Goal: Transaction & Acquisition: Book appointment/travel/reservation

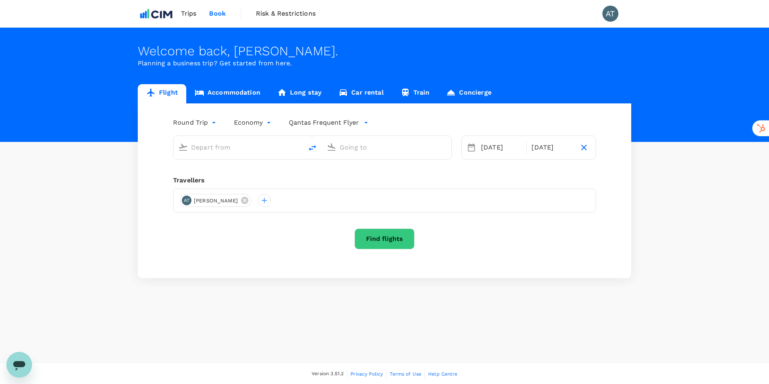
type input "Sydney Kingsford Smith Airport (SYD)"
type input "Melbourne (MEL)"
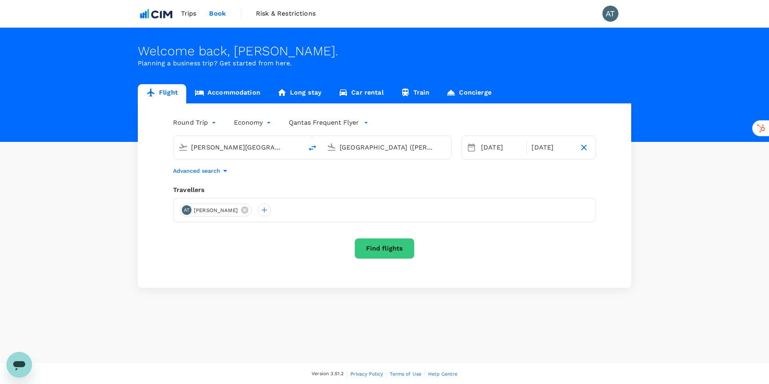
click at [211, 151] on input "Sydney Kingsford Smith Airport (SYD)" at bounding box center [238, 147] width 95 height 12
drag, startPoint x: 406, startPoint y: 171, endPoint x: 425, endPoint y: 171, distance: 19.2
click at [406, 171] on div "Advanced search" at bounding box center [384, 171] width 423 height 10
click at [493, 151] on div "04 Aug" at bounding box center [501, 147] width 47 height 16
click at [650, 233] on div "18" at bounding box center [650, 231] width 15 height 15
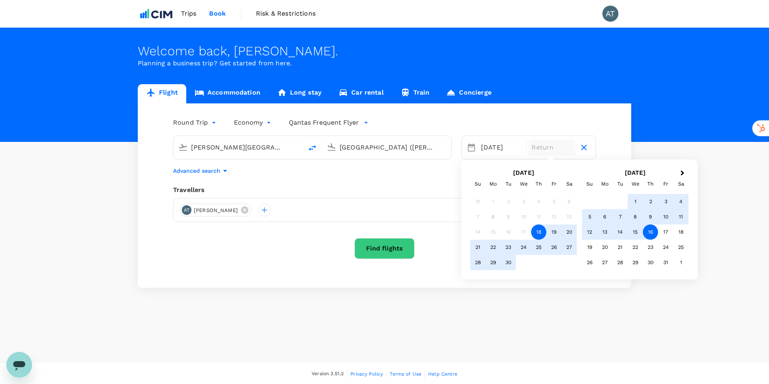
click at [651, 232] on div "16" at bounding box center [650, 231] width 15 height 15
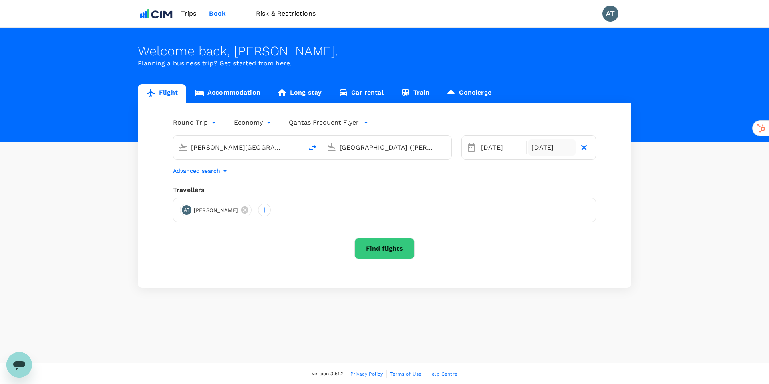
click at [549, 149] on div "16 Oct" at bounding box center [551, 147] width 47 height 16
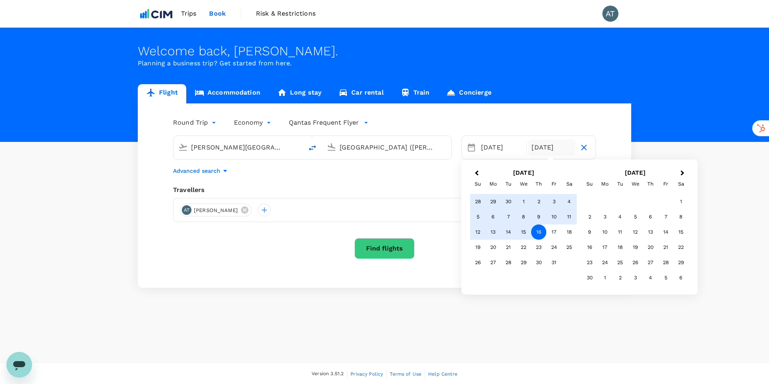
click at [479, 174] on button "Previous Month" at bounding box center [475, 173] width 13 height 13
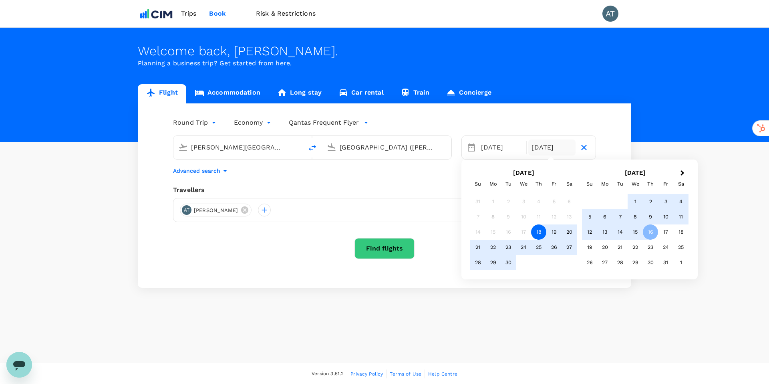
click at [534, 233] on div "18" at bounding box center [538, 231] width 15 height 15
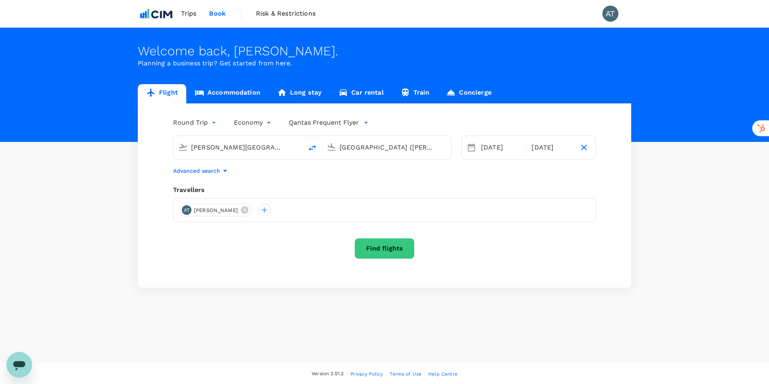
click at [386, 245] on button "Find flights" at bounding box center [384, 248] width 60 height 21
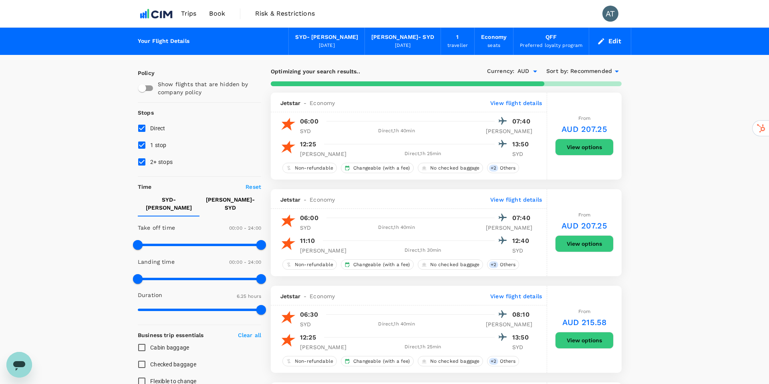
type input "385"
drag, startPoint x: 76, startPoint y: 225, endPoint x: 86, endPoint y: 228, distance: 10.7
click at [159, 148] on span "1 stop" at bounding box center [158, 145] width 16 height 6
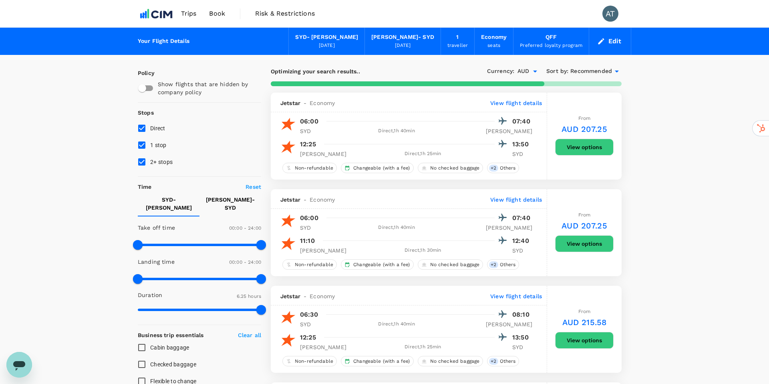
click at [150, 148] on input "1 stop" at bounding box center [141, 145] width 17 height 17
checkbox input "false"
click at [164, 162] on span "2+ stops" at bounding box center [161, 162] width 22 height 6
click at [150, 162] on input "2+ stops" at bounding box center [141, 161] width 17 height 17
checkbox input "false"
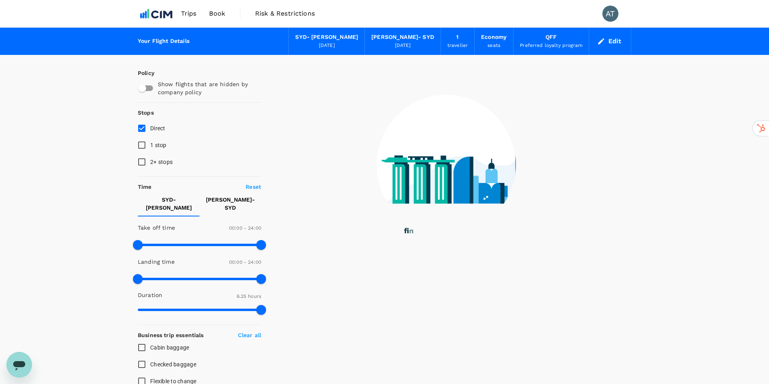
click at [109, 201] on div "Your Flight Details SYD - MEL 18 Sep 2025 MEL - SYD 18 Sep 2025 1 traveller Eco…" at bounding box center [384, 320] width 769 height 585
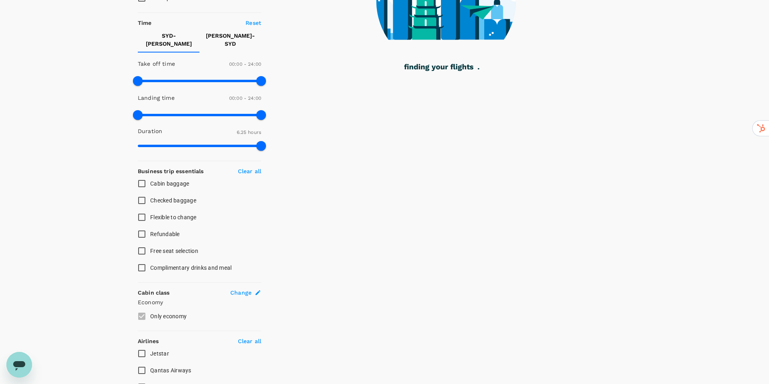
scroll to position [162, 0]
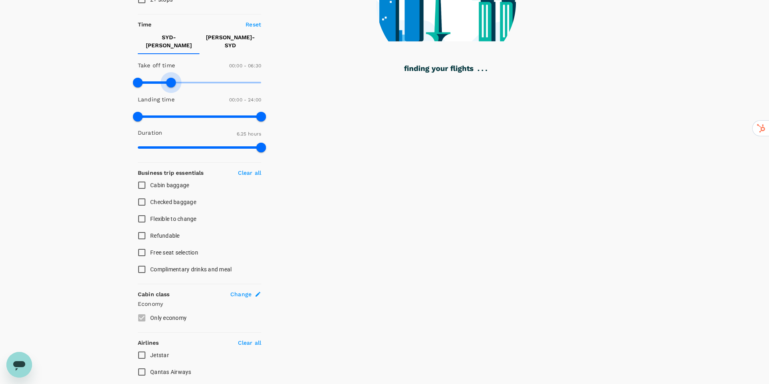
type input "450"
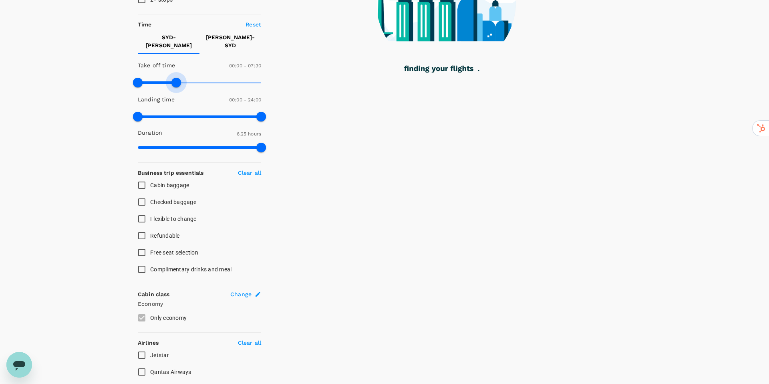
drag, startPoint x: 257, startPoint y: 75, endPoint x: 176, endPoint y: 81, distance: 81.9
click at [176, 81] on span at bounding box center [176, 83] width 10 height 10
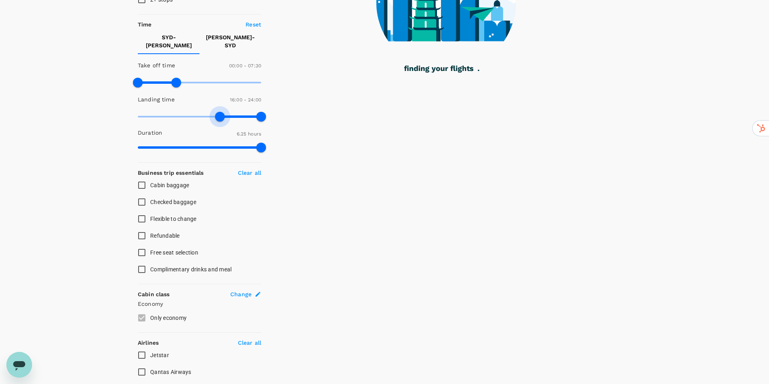
type input "930"
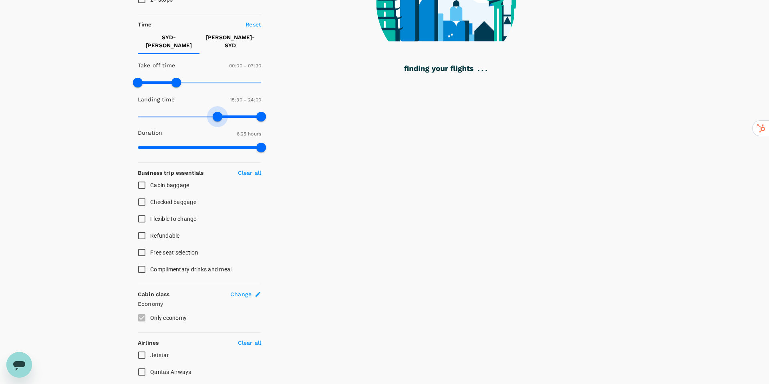
drag, startPoint x: 139, startPoint y: 109, endPoint x: 217, endPoint y: 112, distance: 78.2
click at [217, 112] on span at bounding box center [218, 117] width 10 height 10
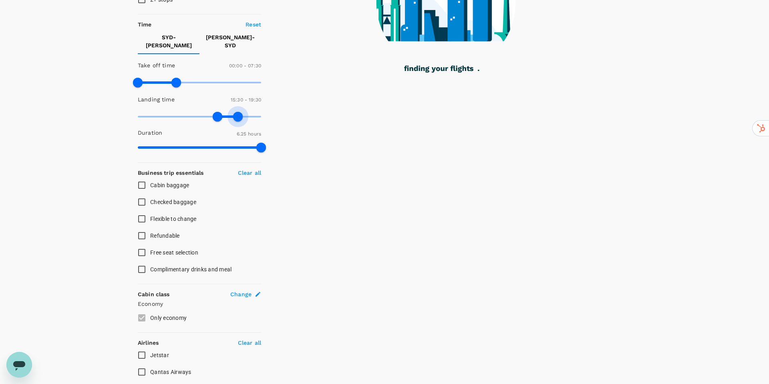
type input "1140"
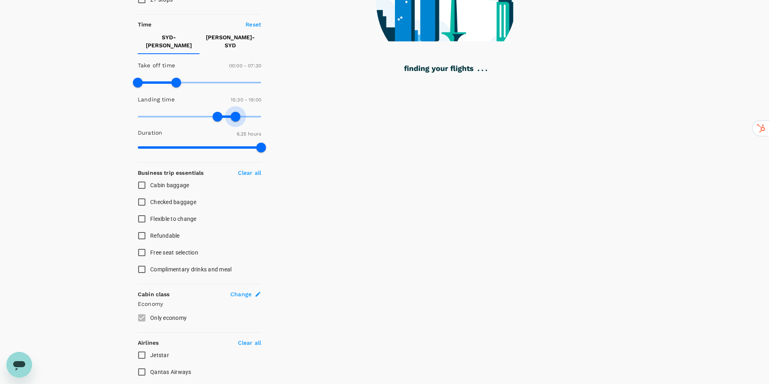
drag, startPoint x: 262, startPoint y: 109, endPoint x: 235, endPoint y: 110, distance: 27.6
click at [234, 112] on span at bounding box center [236, 117] width 10 height 10
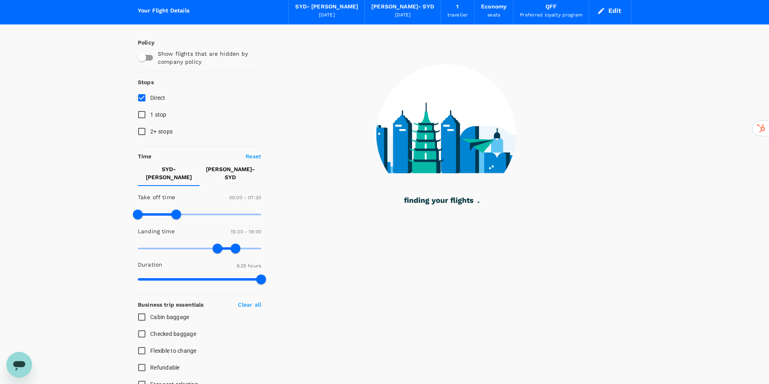
scroll to position [0, 0]
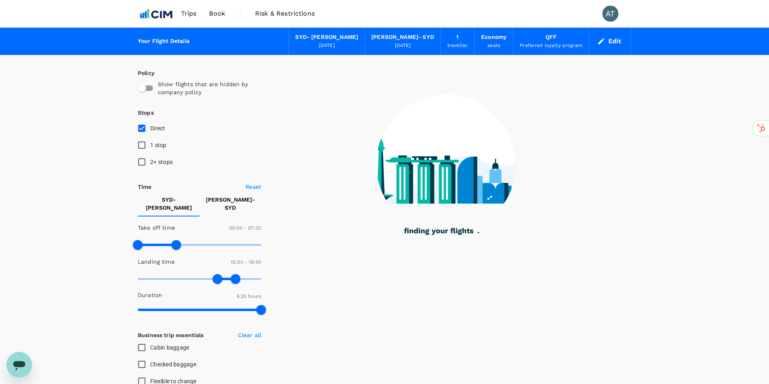
click at [534, 43] on div "Preferred loyalty program" at bounding box center [551, 46] width 62 height 8
click at [615, 38] on button "Edit" at bounding box center [609, 41] width 29 height 13
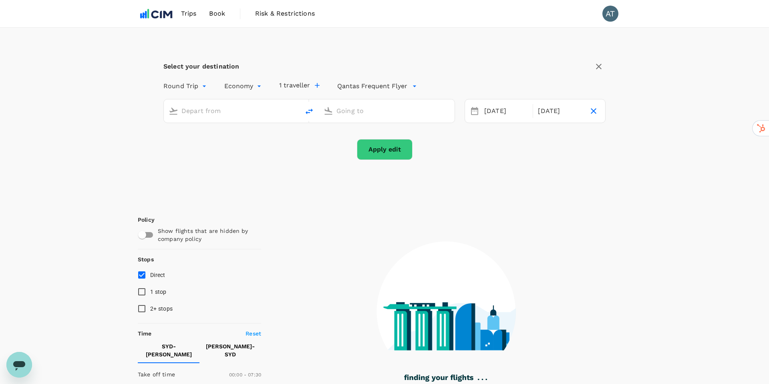
type input "Sydney Kingsford Smith Airport (SYD)"
type input "Melbourne (MEL)"
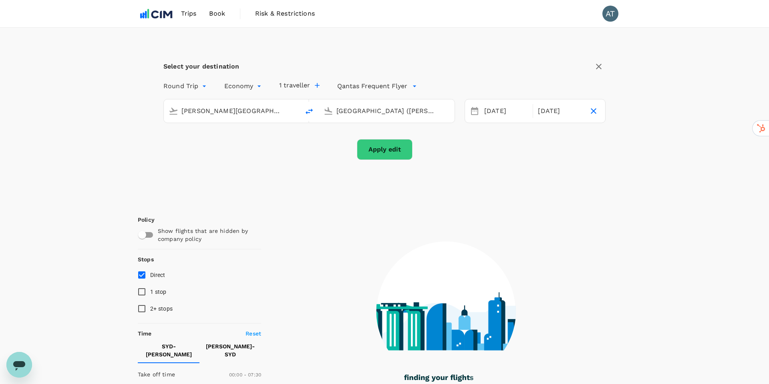
click at [394, 84] on p "Qantas Frequent Flyer" at bounding box center [372, 86] width 70 height 10
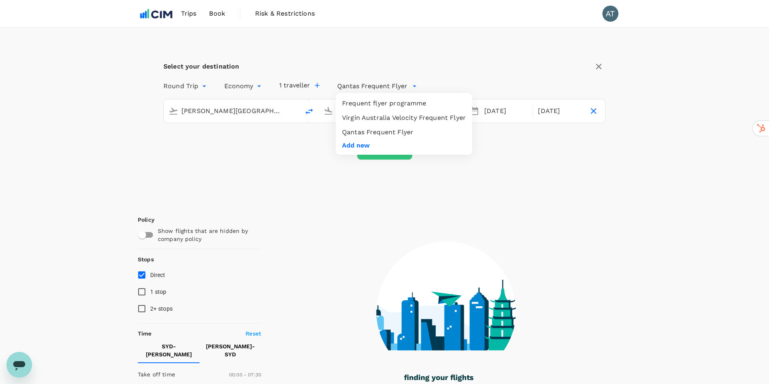
click at [399, 119] on li "Virgin Australia Velocity Frequent Flyer" at bounding box center [404, 118] width 137 height 14
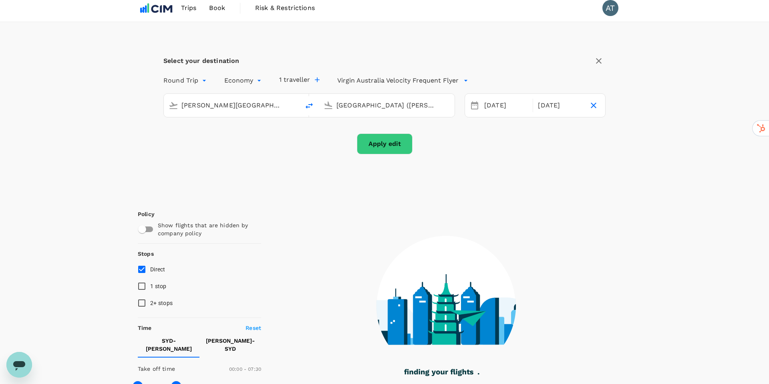
scroll to position [7, 0]
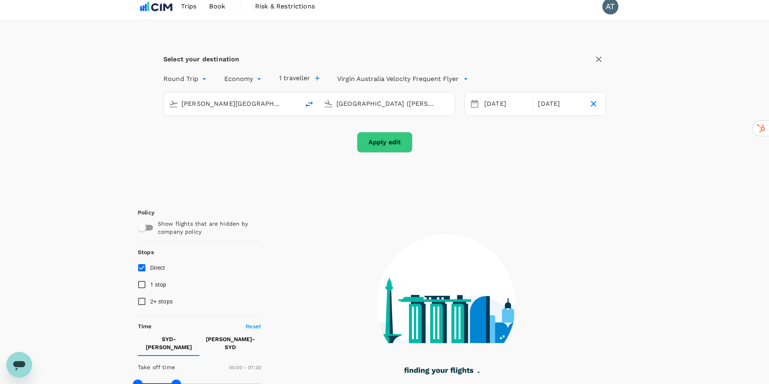
click at [365, 143] on button "Apply edit" at bounding box center [385, 142] width 56 height 21
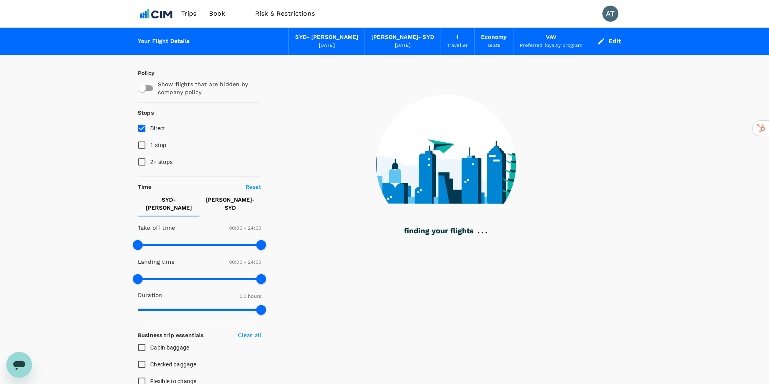
click at [78, 169] on div "Your Flight Details SYD - MEL 18 Sep 2025 MEL - SYD 18 Sep 2025 1 traveller Eco…" at bounding box center [384, 295] width 769 height 534
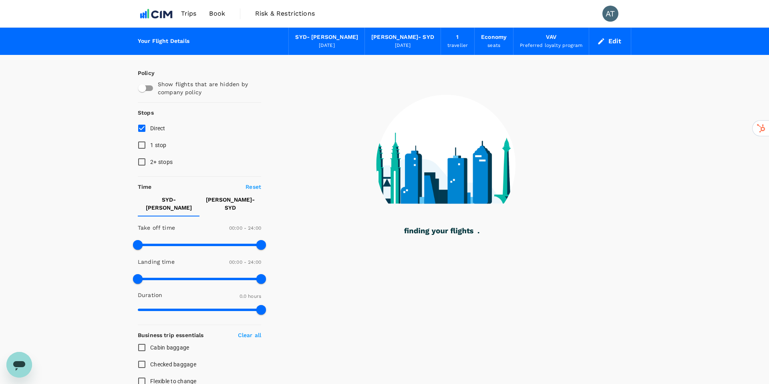
click at [62, 161] on div "Your Flight Details SYD - MEL 18 Sep 2025 MEL - SYD 18 Sep 2025 1 traveller Eco…" at bounding box center [384, 295] width 769 height 534
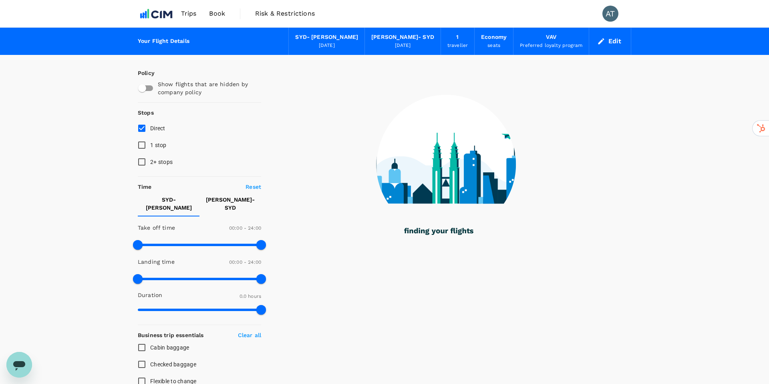
checkbox input "true"
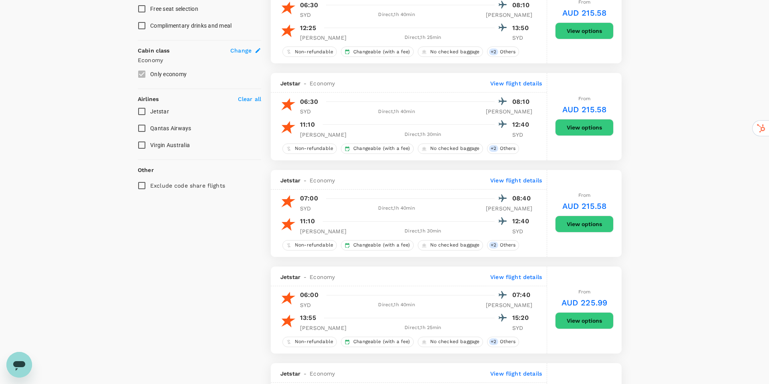
scroll to position [405, 0]
click at [173, 142] on span "Virgin Australia" at bounding box center [170, 145] width 40 height 6
click at [150, 139] on input "Virgin Australia" at bounding box center [141, 145] width 17 height 17
checkbox input "true"
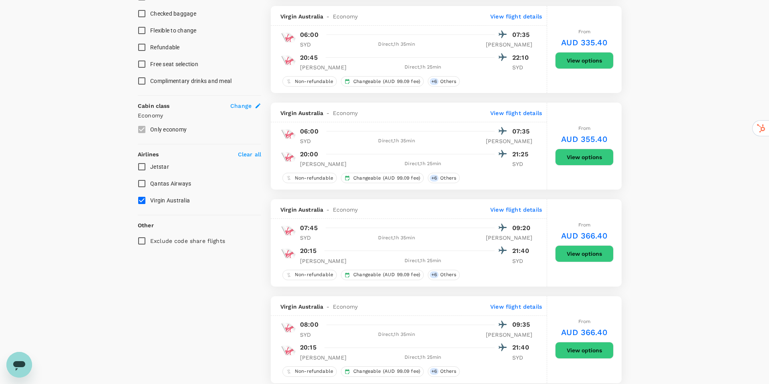
scroll to position [367, 0]
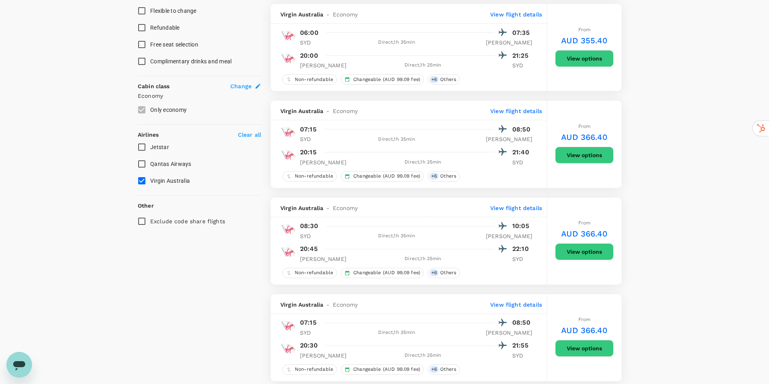
scroll to position [371, 0]
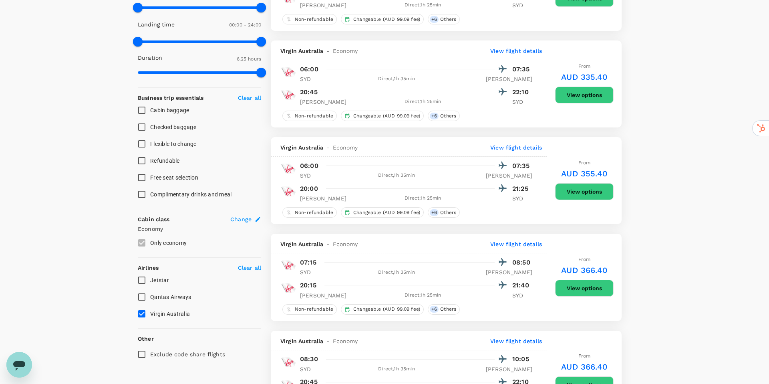
scroll to position [101, 0]
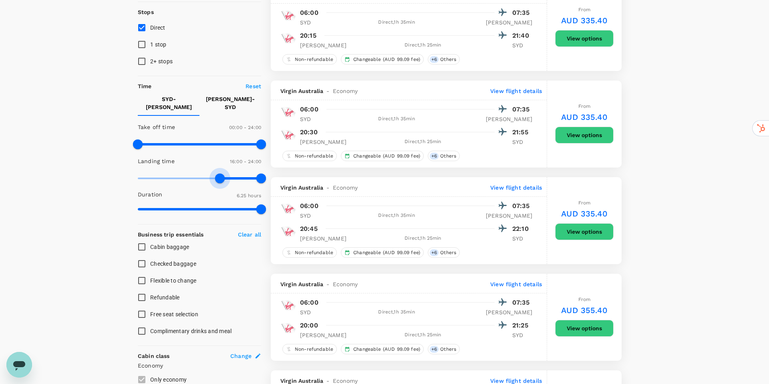
type input "930"
drag, startPoint x: 141, startPoint y: 171, endPoint x: 218, endPoint y: 174, distance: 77.0
click at [217, 174] on span at bounding box center [218, 178] width 10 height 10
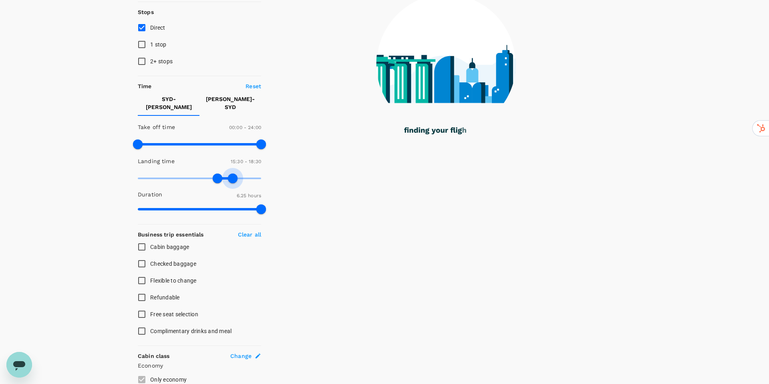
type input "1080"
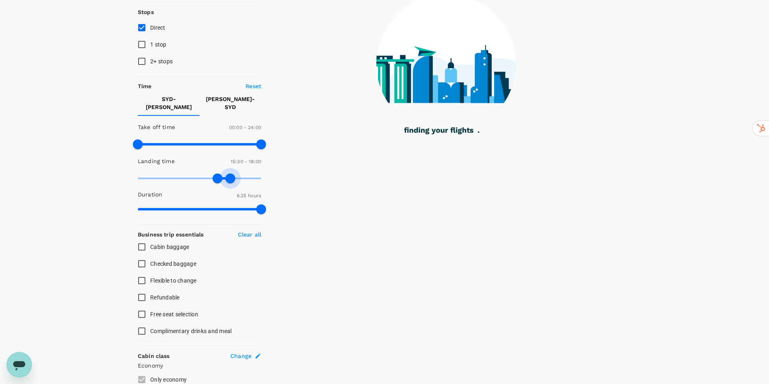
drag, startPoint x: 263, startPoint y: 173, endPoint x: 231, endPoint y: 174, distance: 31.7
click at [231, 174] on span at bounding box center [230, 178] width 10 height 10
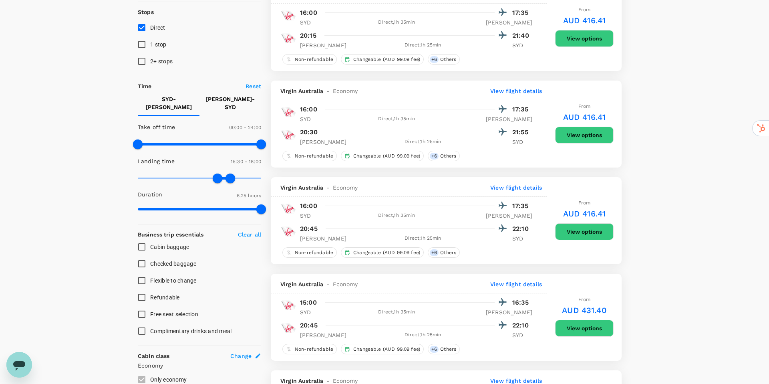
click at [254, 88] on p "Reset" at bounding box center [253, 86] width 16 height 8
type input "0"
type input "1440"
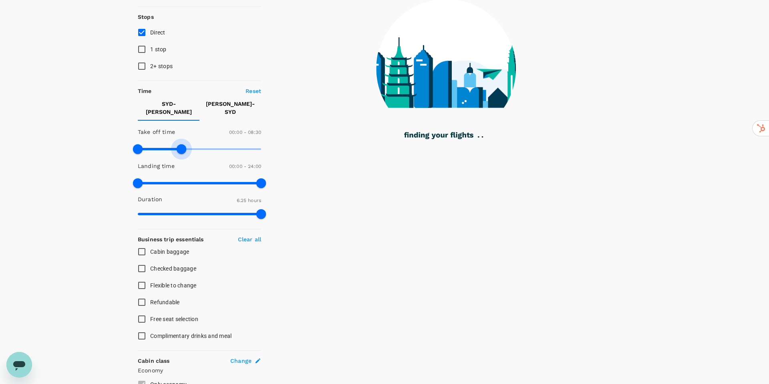
scroll to position [97, 0]
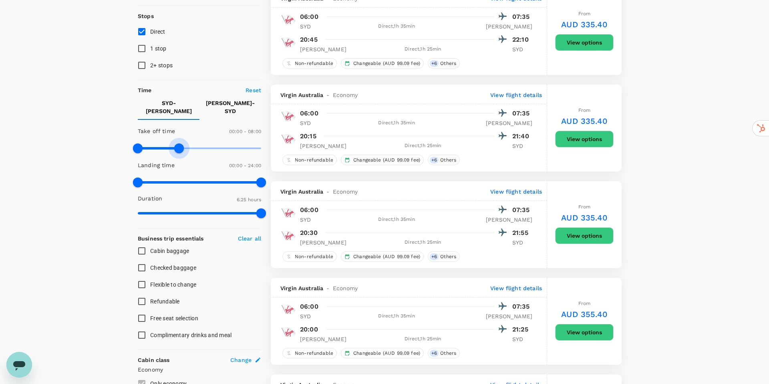
type input "450"
drag, startPoint x: 260, startPoint y: 138, endPoint x: 177, endPoint y: 140, distance: 82.9
click at [177, 143] on span at bounding box center [176, 148] width 10 height 10
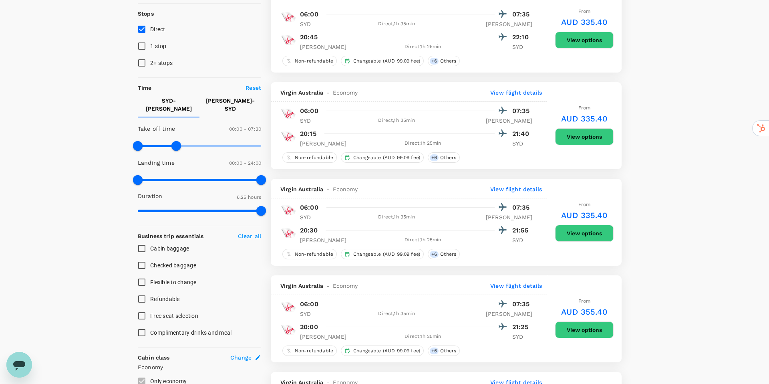
scroll to position [100, 0]
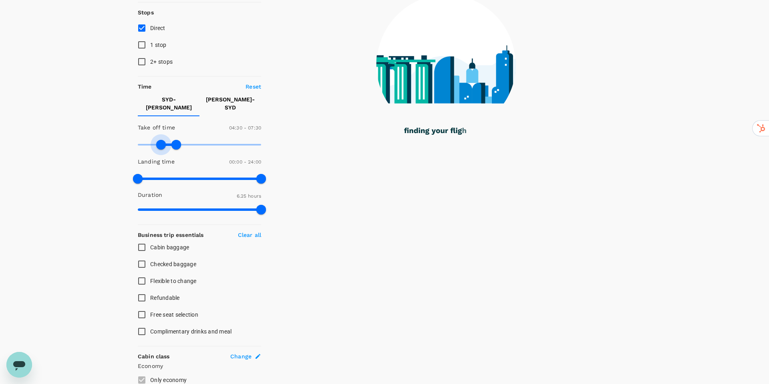
type input "300"
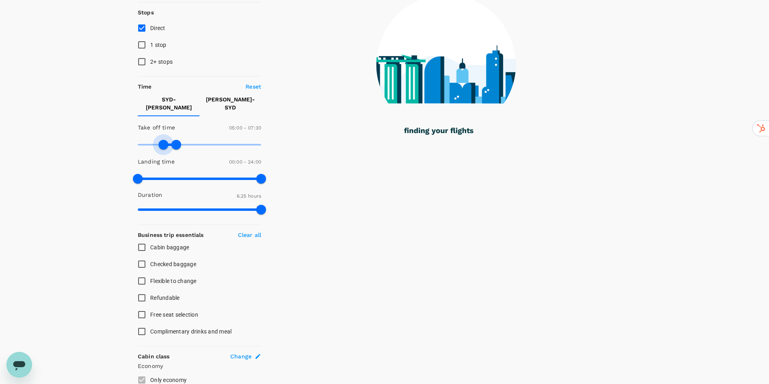
drag, startPoint x: 135, startPoint y: 140, endPoint x: 165, endPoint y: 139, distance: 29.2
click at [165, 140] on span at bounding box center [164, 145] width 10 height 10
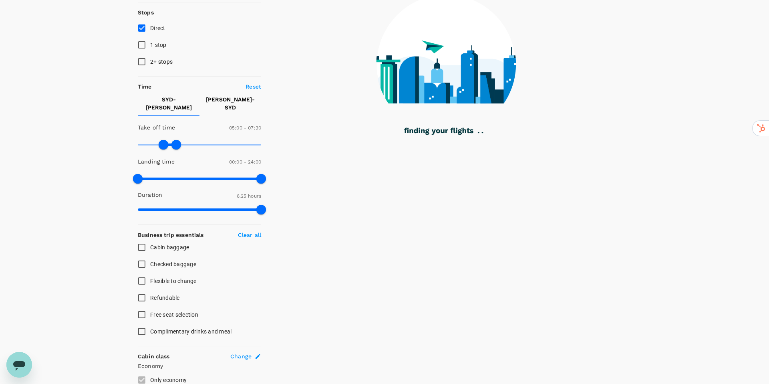
type input "480"
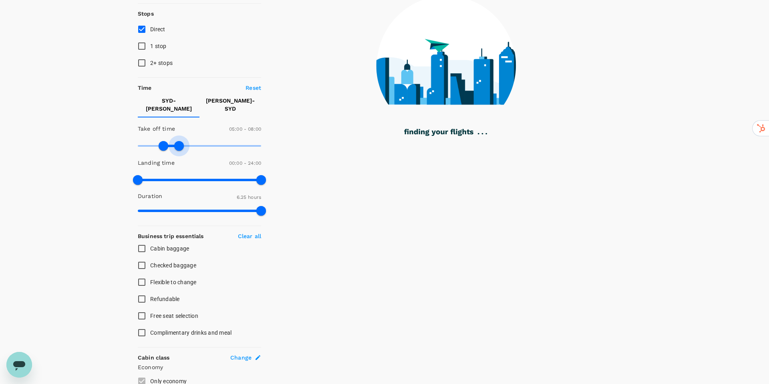
click at [179, 141] on span at bounding box center [179, 146] width 10 height 10
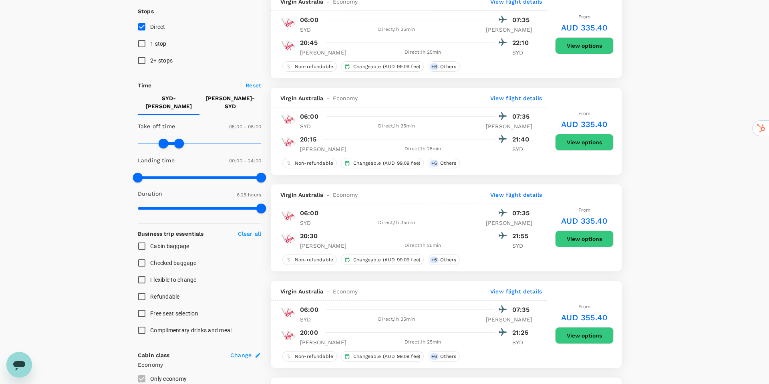
click at [229, 99] on p "MEL - SYD" at bounding box center [230, 102] width 49 height 16
type input "900"
drag, startPoint x: 138, startPoint y: 135, endPoint x: 216, endPoint y: 139, distance: 77.8
click at [216, 139] on span at bounding box center [215, 144] width 10 height 10
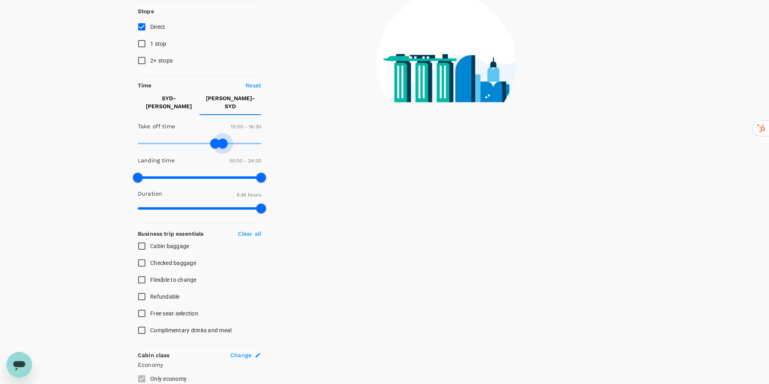
type input "1110"
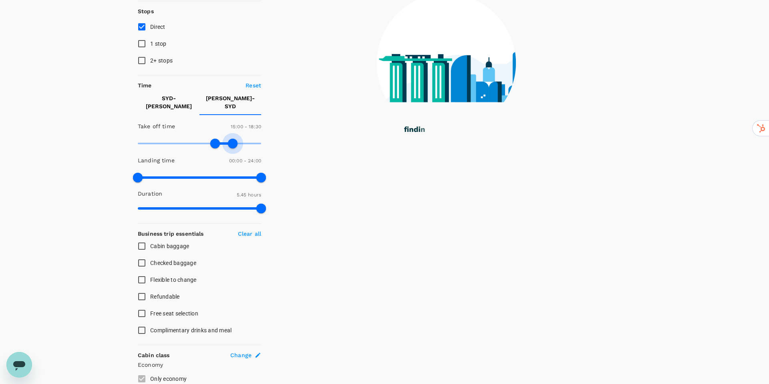
drag, startPoint x: 263, startPoint y: 138, endPoint x: 232, endPoint y: 139, distance: 31.3
click at [232, 139] on span at bounding box center [233, 144] width 10 height 10
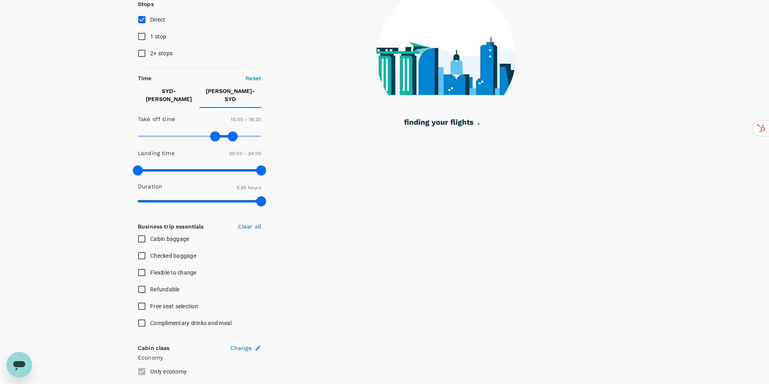
scroll to position [114, 0]
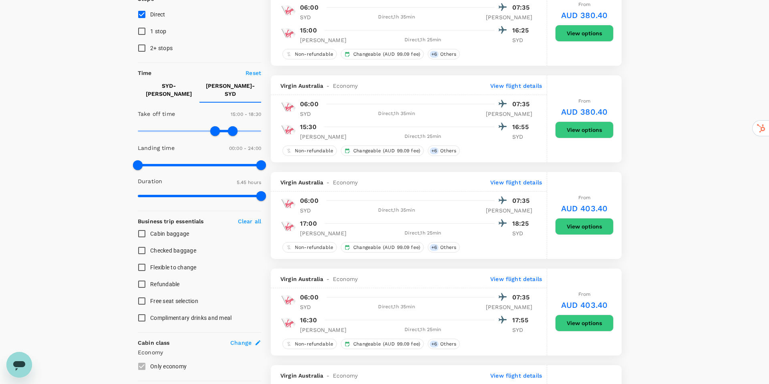
drag, startPoint x: 660, startPoint y: 157, endPoint x: 572, endPoint y: 217, distance: 105.5
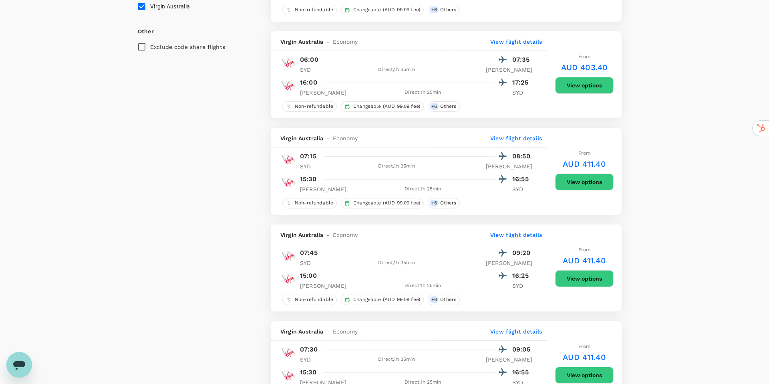
scroll to position [652, 0]
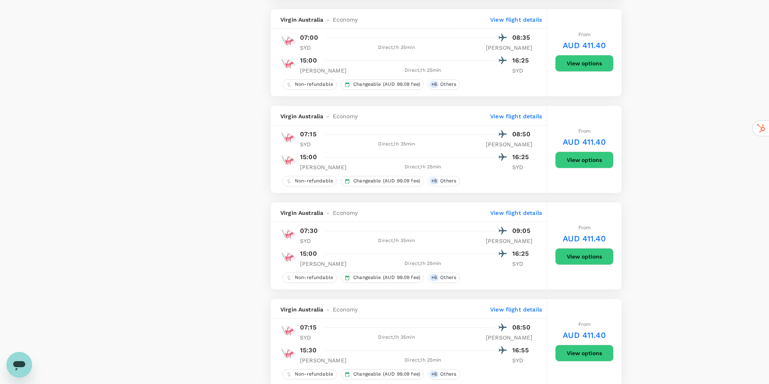
click at [559, 257] on button "View options" at bounding box center [584, 256] width 58 height 17
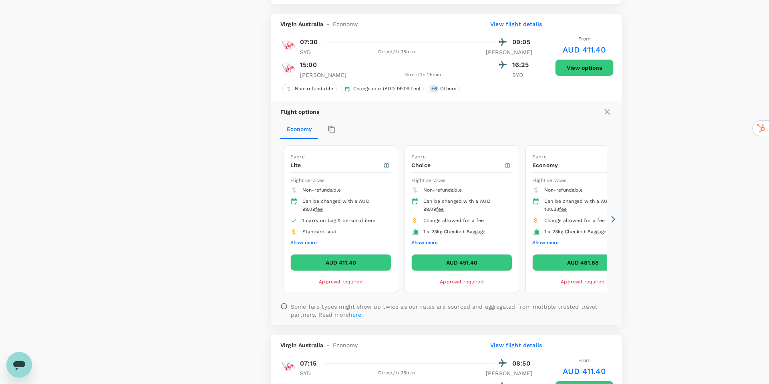
scroll to position [857, 0]
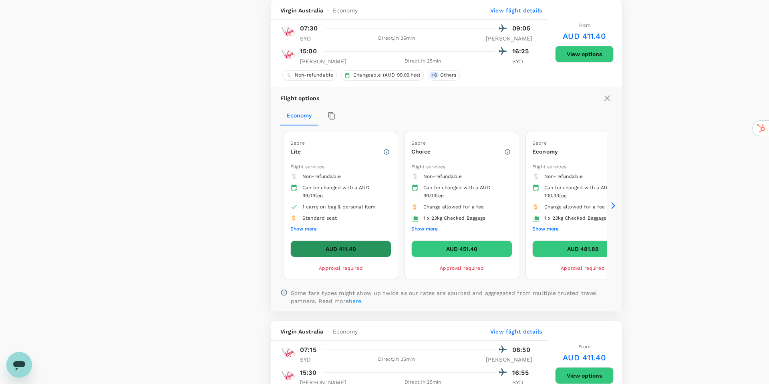
click at [338, 249] on button "AUD 411.40" at bounding box center [340, 248] width 101 height 17
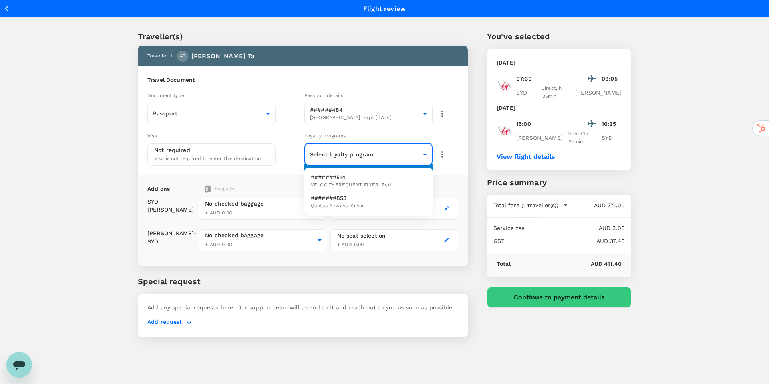
click at [395, 155] on body "Back to flight results Flight review Traveller(s) Traveller 1 : AT Anthony Ta T…" at bounding box center [384, 202] width 769 height 405
click at [387, 179] on p "#######514" at bounding box center [351, 177] width 80 height 8
type input "2c4d331f-4a06-47cc-9ef6-302a2230a244"
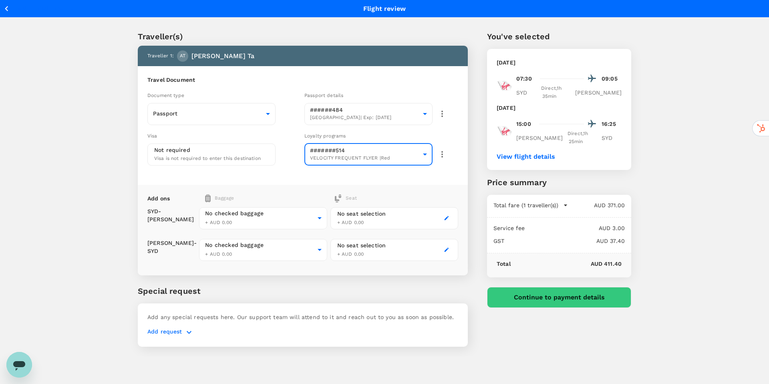
click at [541, 287] on button "Continue to payment details" at bounding box center [559, 297] width 144 height 21
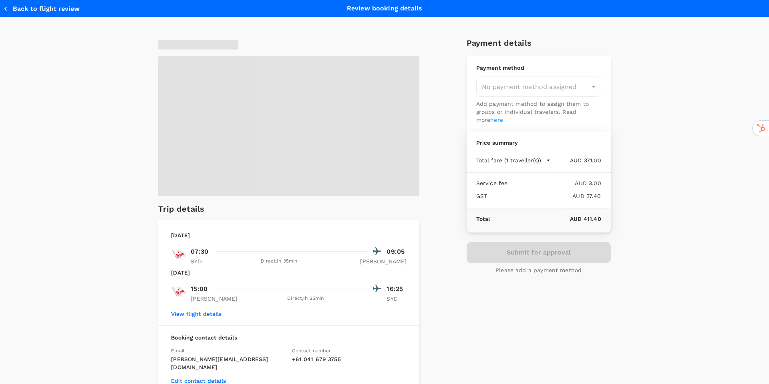
type input "9d51951c-1a73-4063-93b0-e8c00ed88a55"
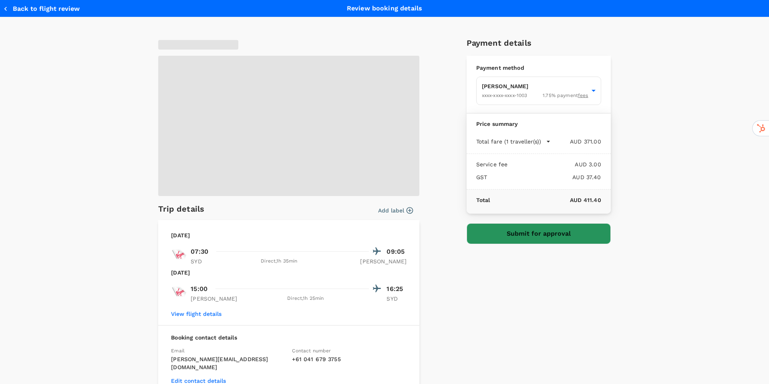
click at [545, 233] on button "Submit for approval" at bounding box center [539, 233] width 144 height 21
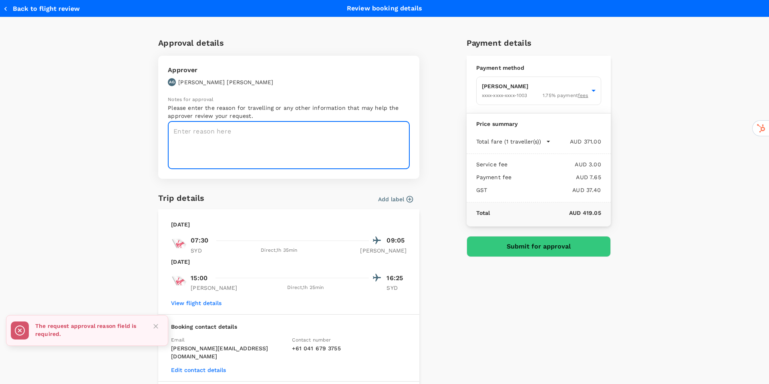
click at [230, 157] on textarea at bounding box center [289, 145] width 242 height 48
type textarea "Travel to"
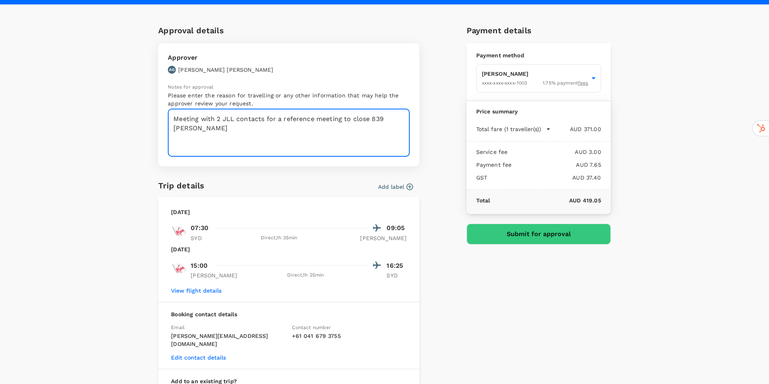
type textarea "Meeting with 2 JLL contacts for a reference meeting to close 839 Collins"
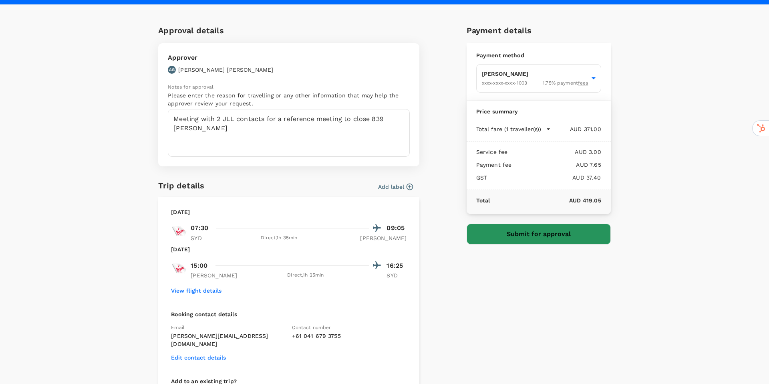
click at [582, 233] on button "Submit for approval" at bounding box center [539, 233] width 144 height 21
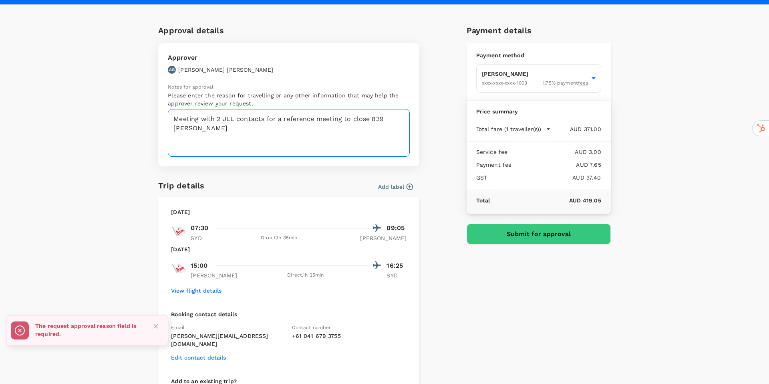
click at [244, 137] on textarea "Meeting with 2 JLL contacts for a reference meeting to close 839 Collins" at bounding box center [289, 133] width 242 height 48
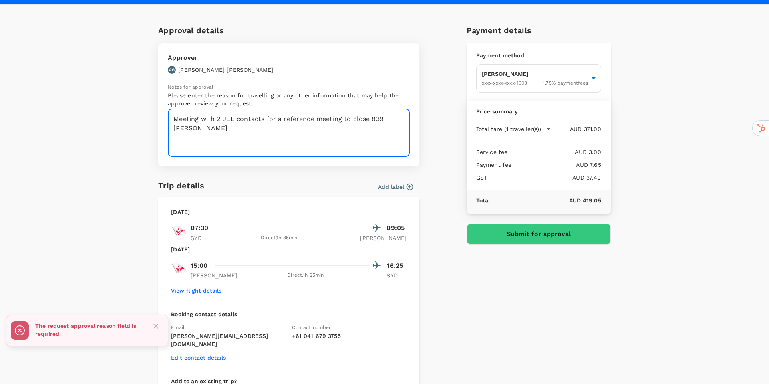
scroll to position [13, 0]
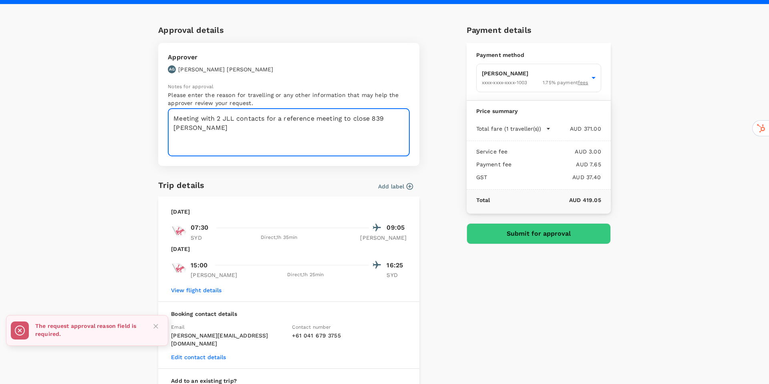
click at [244, 137] on textarea "Meeting with 2 JLL contacts for a reference meeting to close 839 Collins" at bounding box center [289, 133] width 242 height 48
drag, startPoint x: 244, startPoint y: 137, endPoint x: 237, endPoint y: 144, distance: 9.3
click at [245, 137] on textarea "Meeting with 2 JLL contacts for a reference meeting to close 839 Collins" at bounding box center [289, 133] width 242 height 48
click at [327, 134] on textarea "Meeting with 2 JLL contacts for a reference meeting to close 839 Collins" at bounding box center [289, 133] width 242 height 48
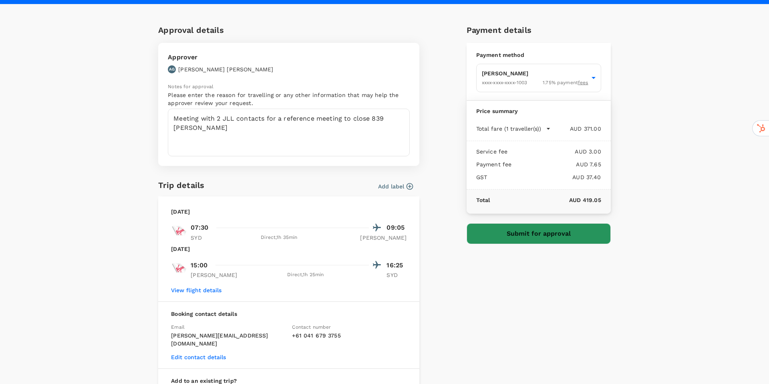
click at [515, 234] on button "Submit for approval" at bounding box center [539, 233] width 144 height 21
